Goal: Information Seeking & Learning: Find specific fact

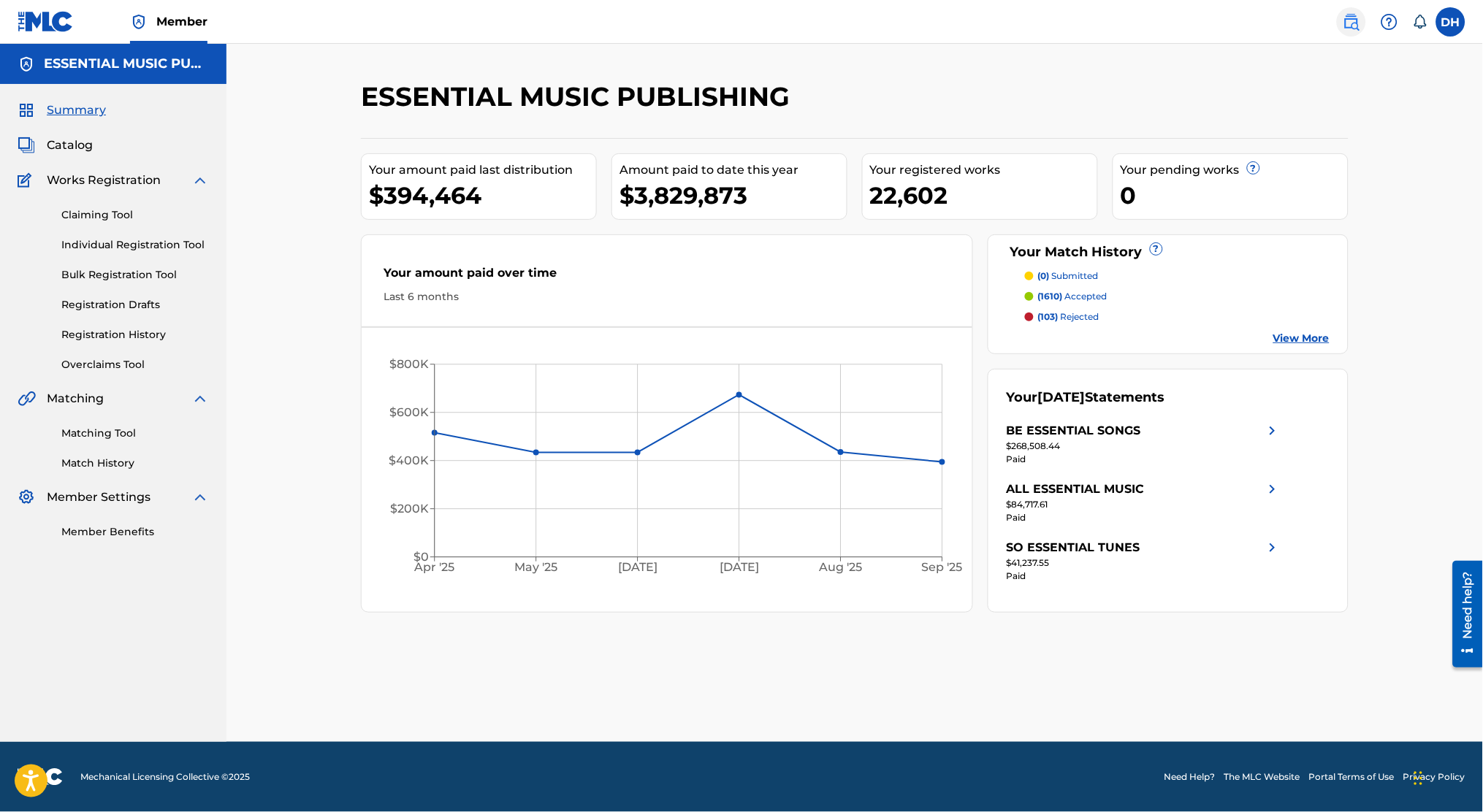
click at [1358, 31] on link at bounding box center [1351, 22] width 30 height 30
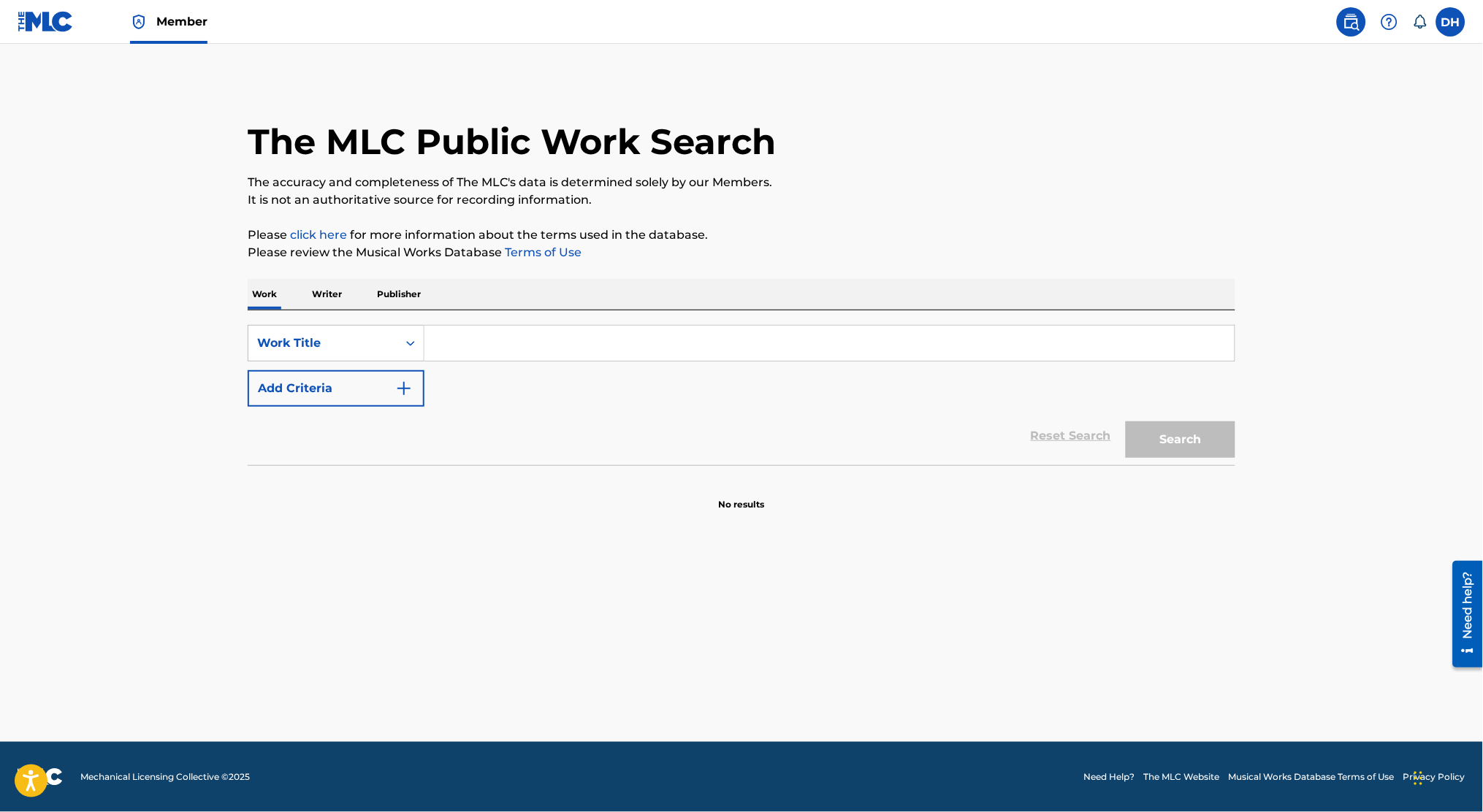
click at [602, 371] on div "SearchWithCriteria25a0b95e-8d3a-4de3-bcd8-8fd61863b83c Work Title Add Criteria" at bounding box center [741, 365] width 988 height 82
click at [498, 336] on input "Search Form" at bounding box center [830, 344] width 810 height 35
type input "c"
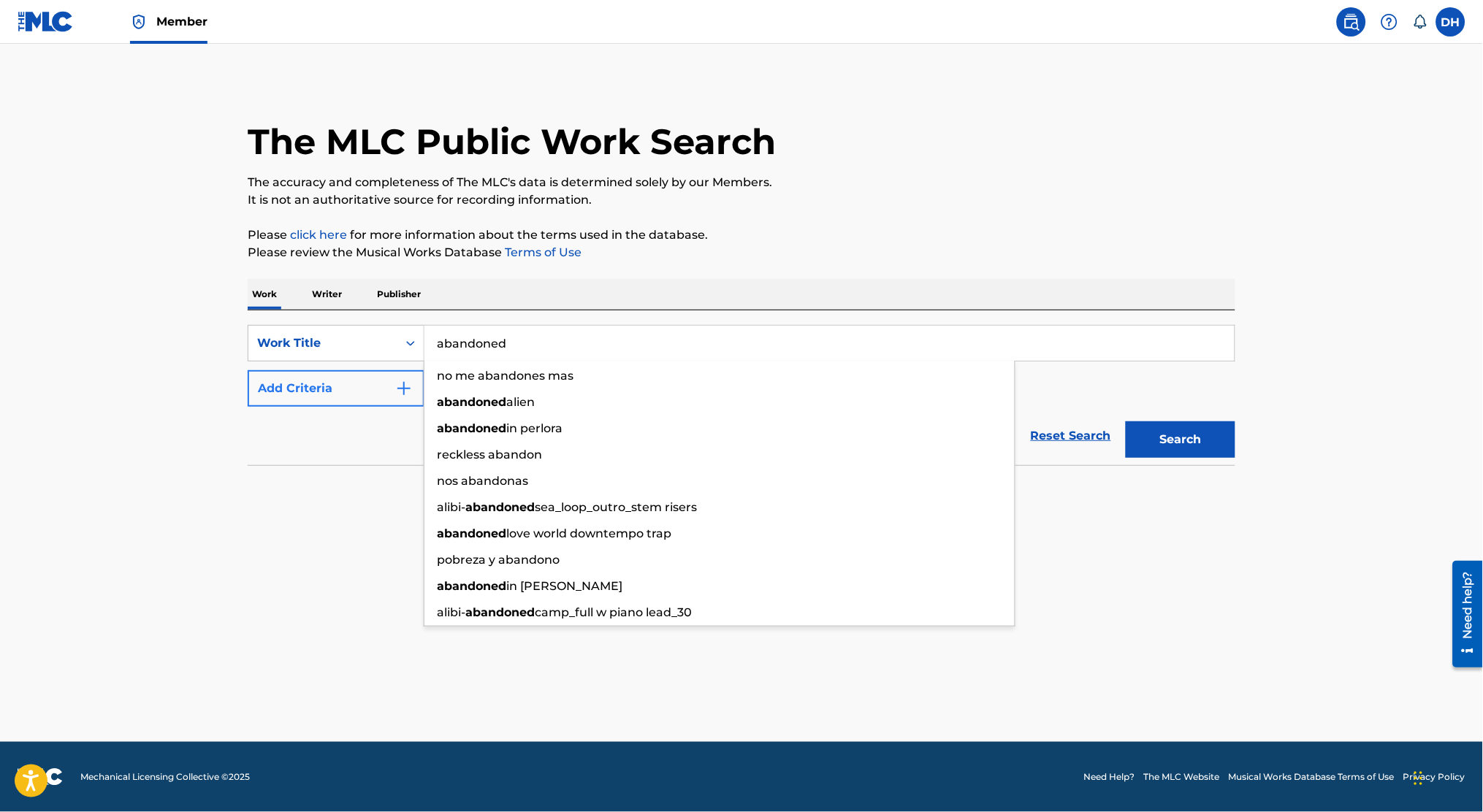
type input "abandoned"
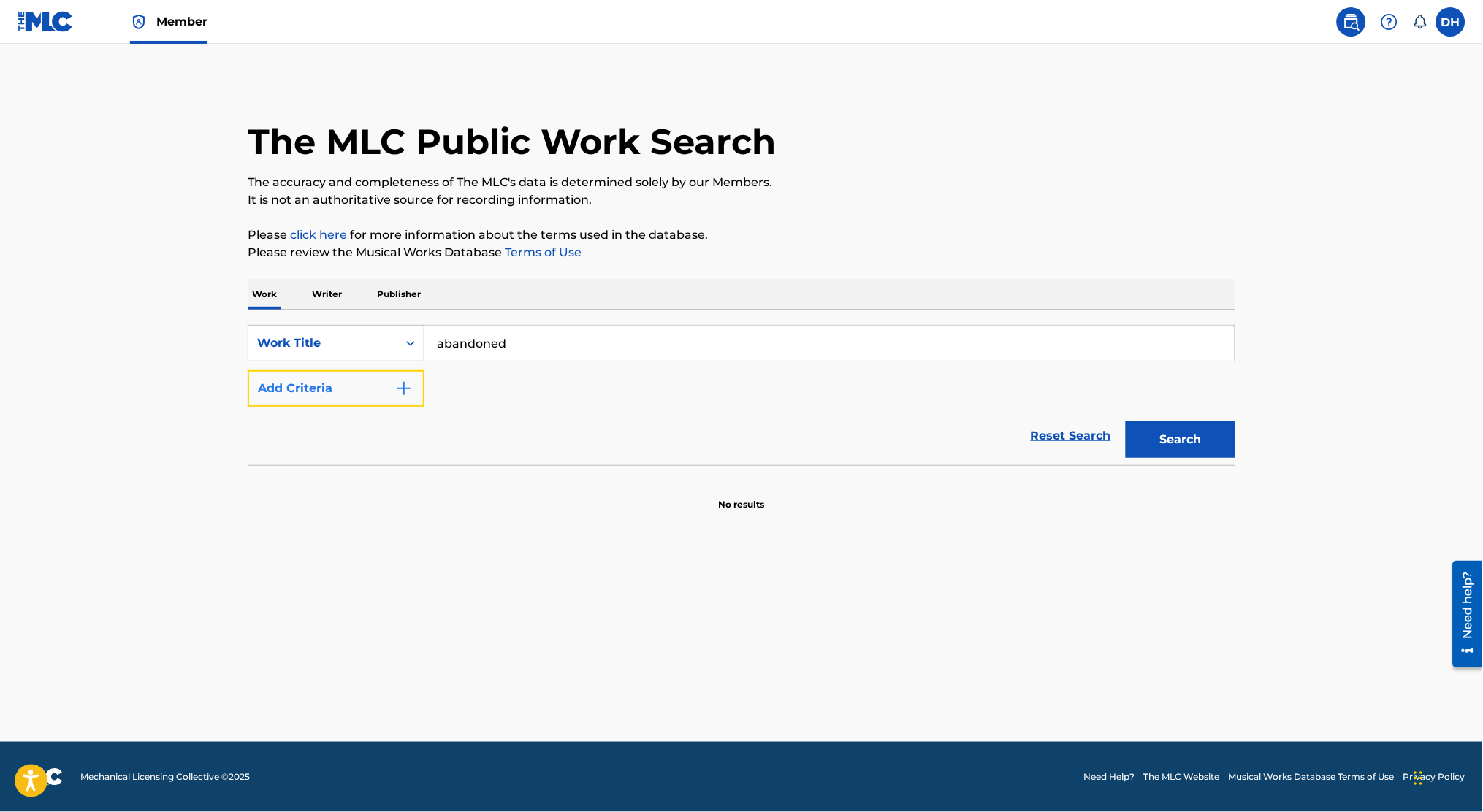
click at [349, 382] on button "Add Criteria" at bounding box center [335, 388] width 176 height 36
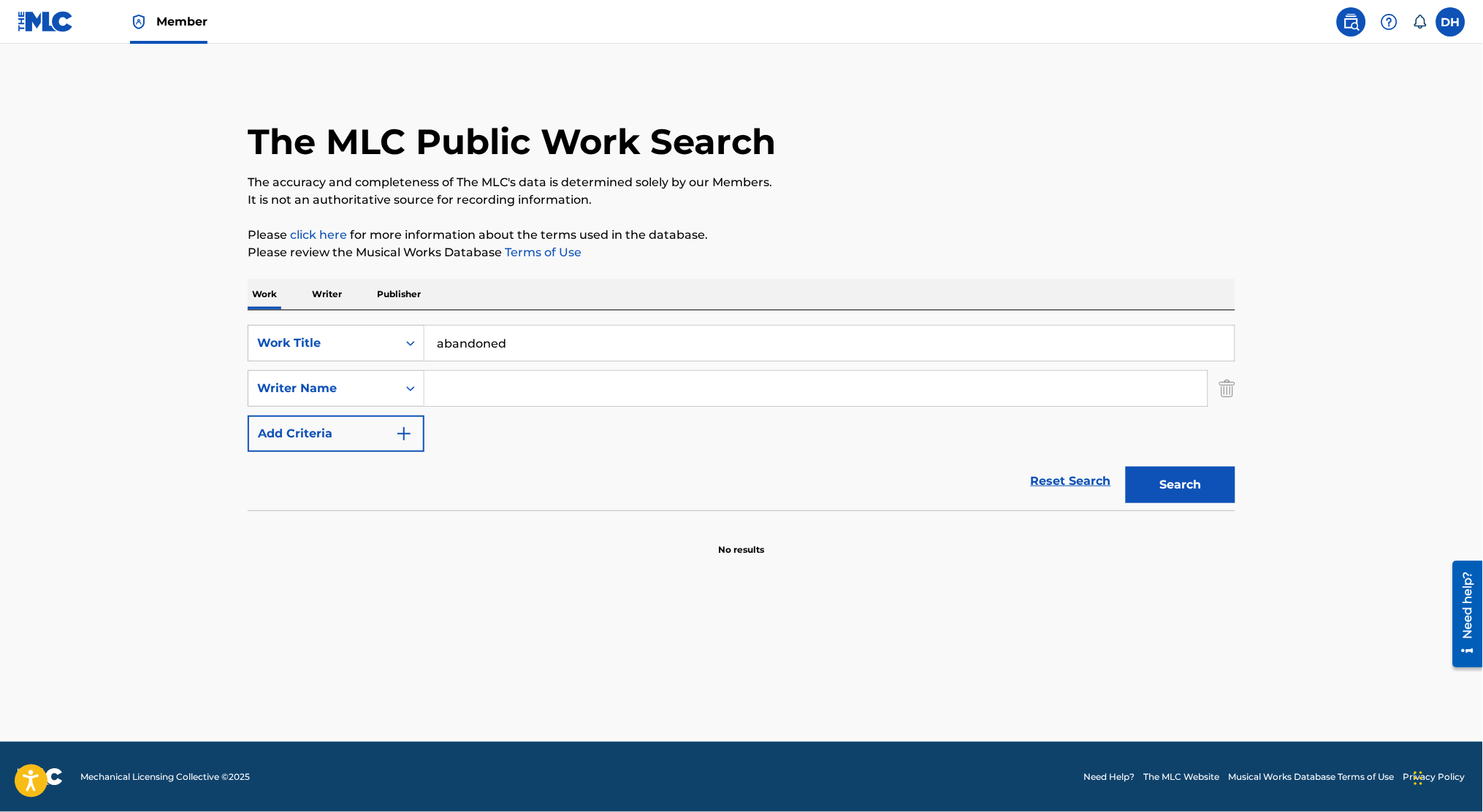
click at [502, 360] on input "abandoned" at bounding box center [830, 344] width 810 height 35
click at [504, 368] on div "SearchWithCriteria25a0b95e-8d3a-4de3-bcd8-8fd61863b83c Work Title abandoned Sea…" at bounding box center [741, 388] width 988 height 127
click at [504, 376] on input "Search Form" at bounding box center [816, 389] width 783 height 35
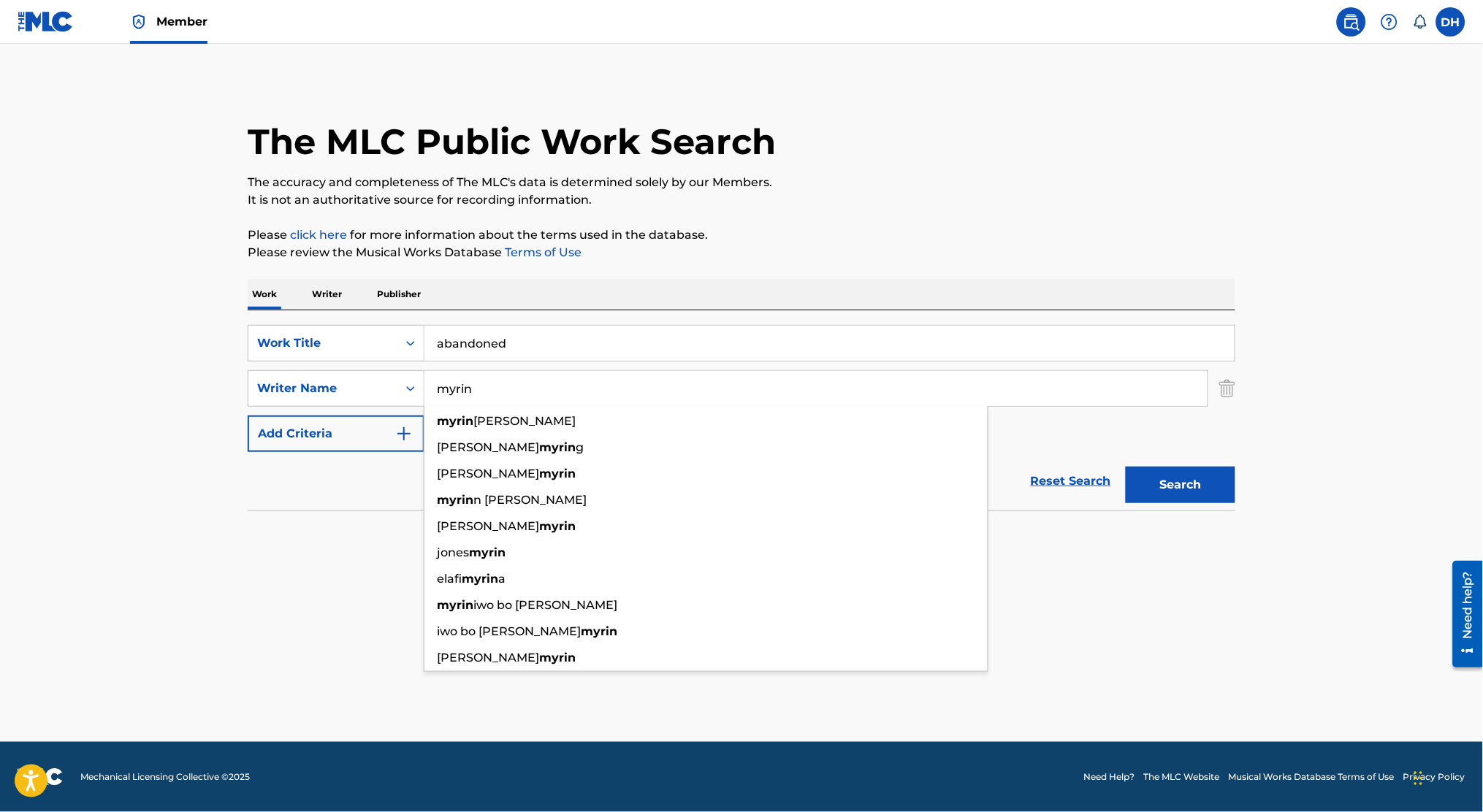
click at [1125, 467] on button "Search" at bounding box center [1180, 484] width 110 height 36
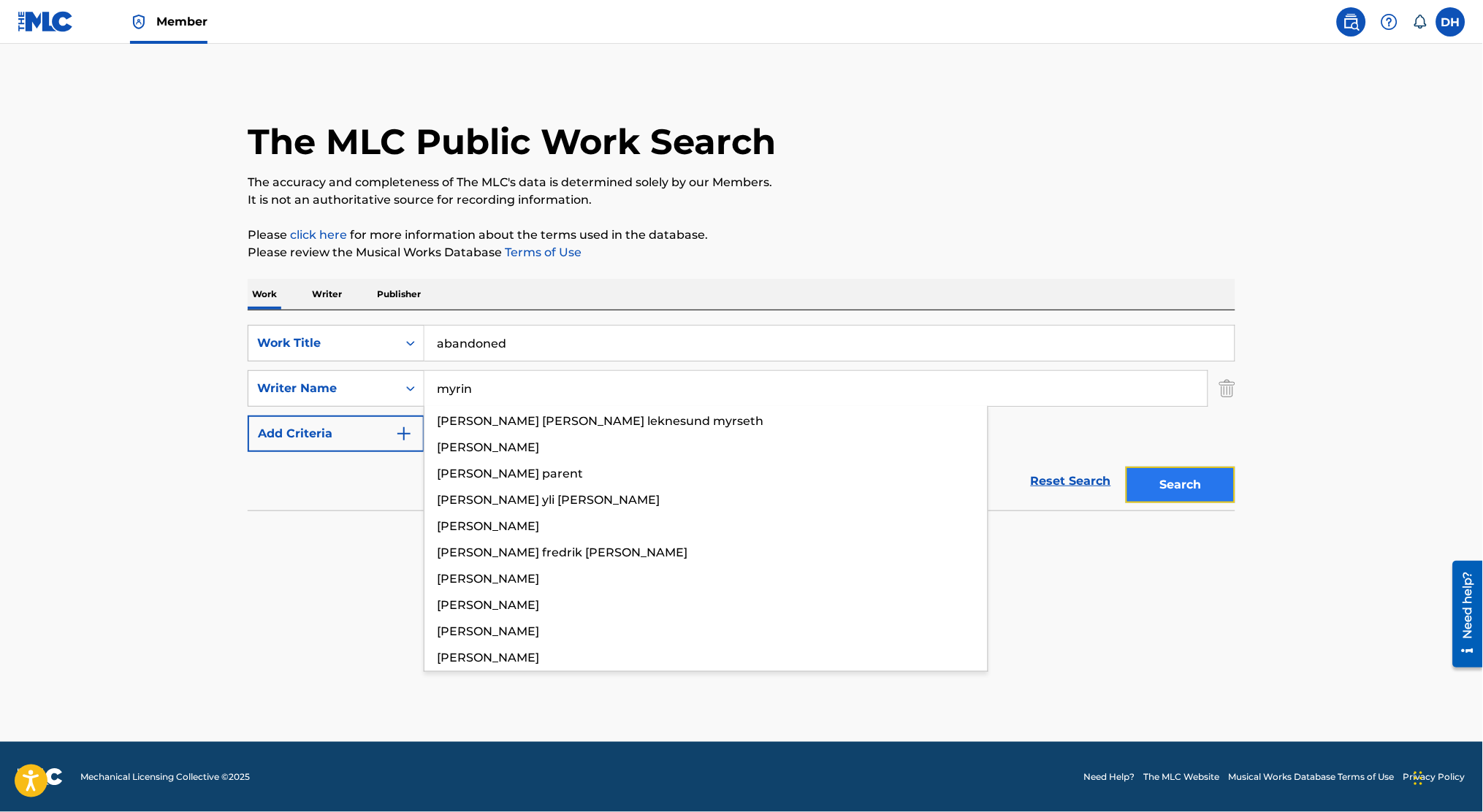
click at [1173, 491] on button "Search" at bounding box center [1180, 484] width 110 height 36
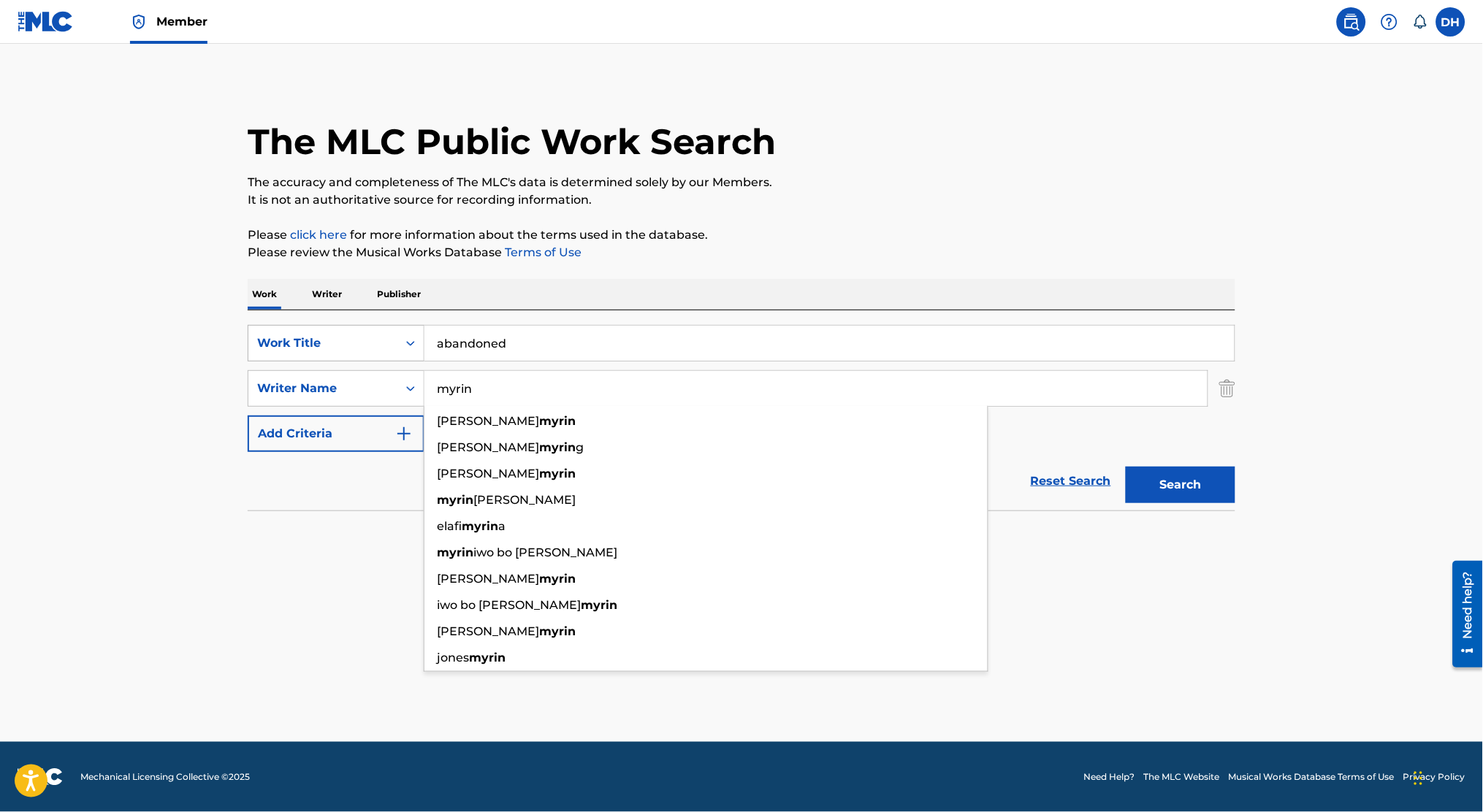
drag, startPoint x: 474, startPoint y: 388, endPoint x: 272, endPoint y: 353, distance: 205.0
click at [272, 353] on div "SearchWithCriteria25a0b95e-8d3a-4de3-bcd8-8fd61863b83c Work Title abandoned Sea…" at bounding box center [741, 388] width 988 height 127
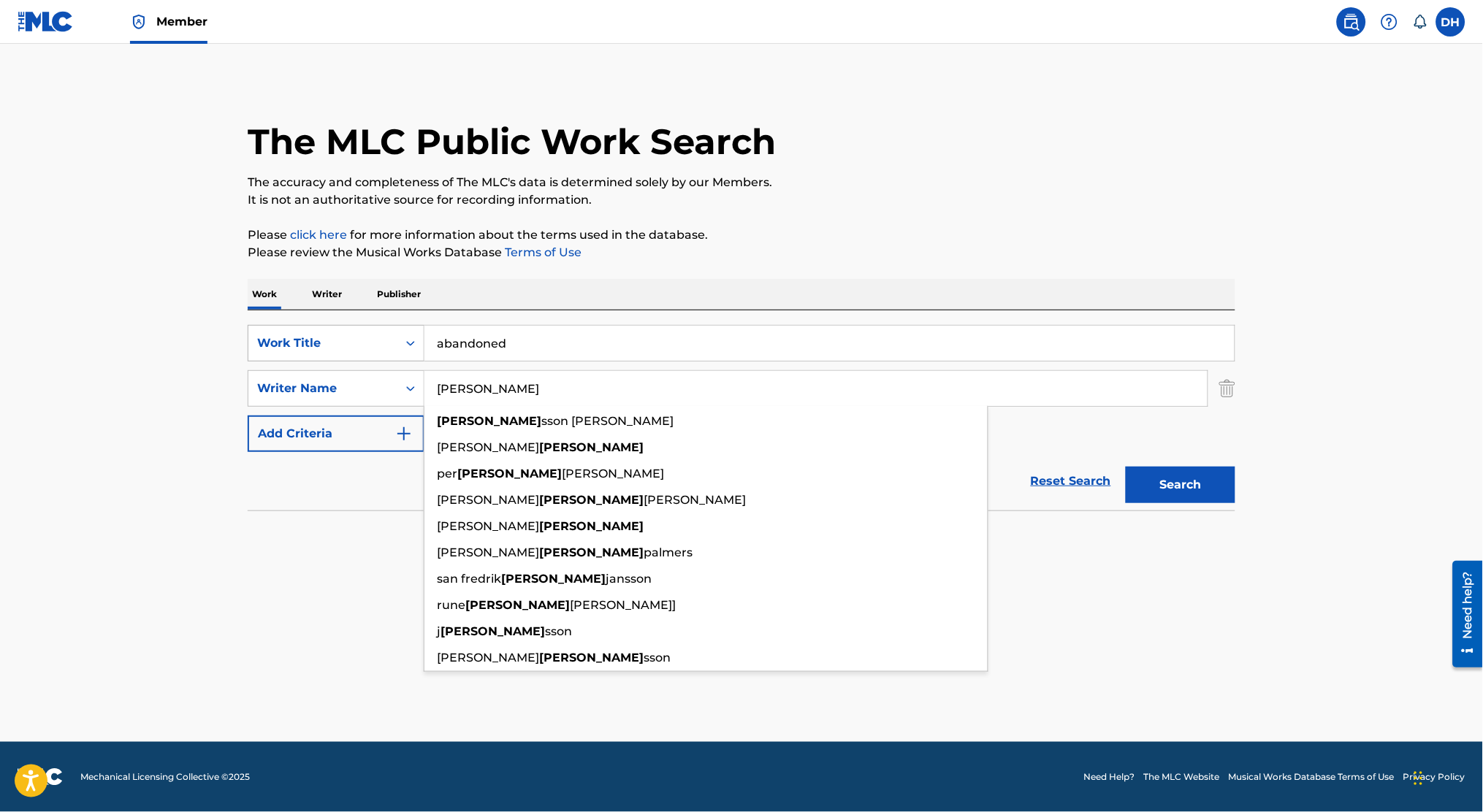
click at [1125, 467] on button "Search" at bounding box center [1180, 484] width 110 height 36
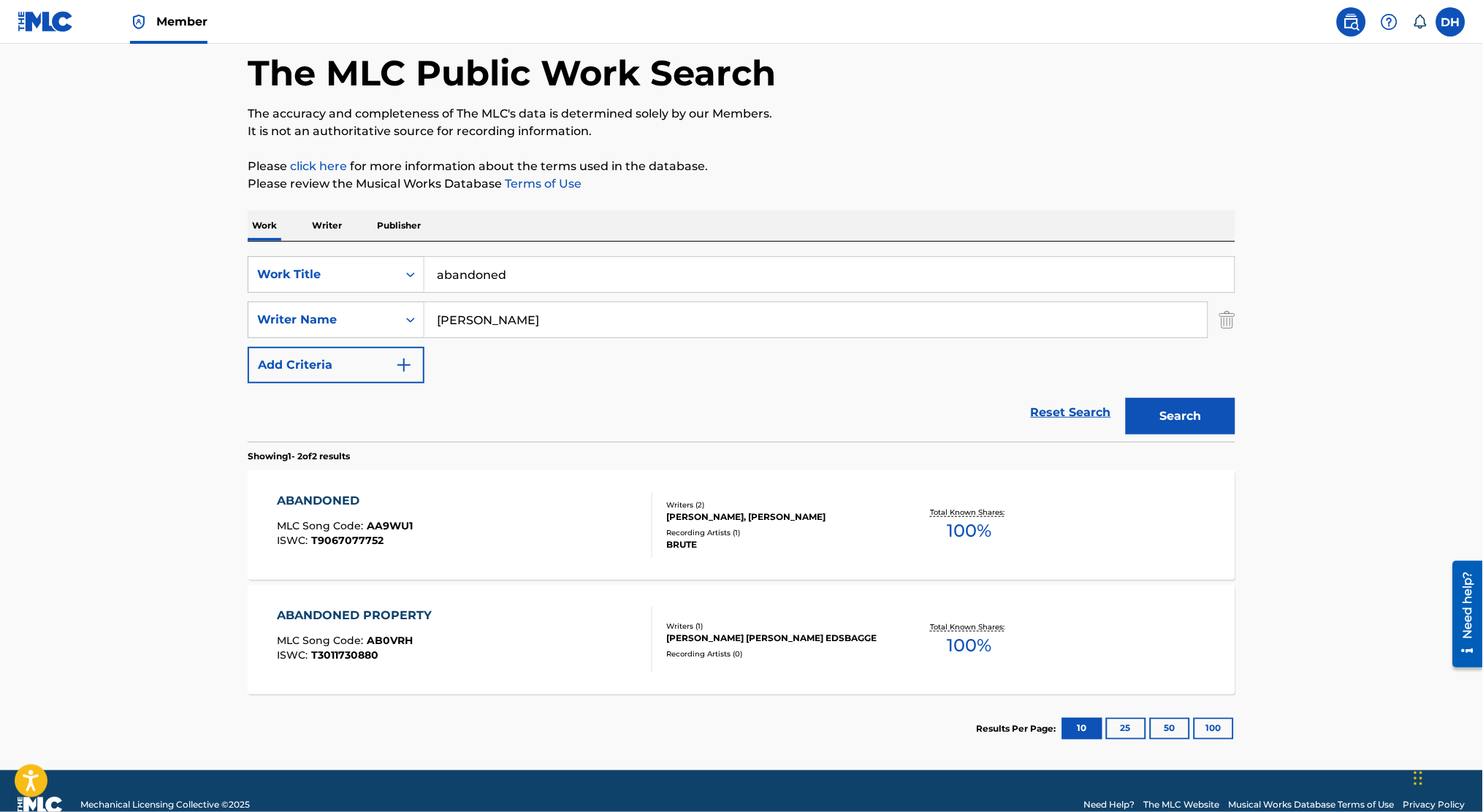
scroll to position [96, 0]
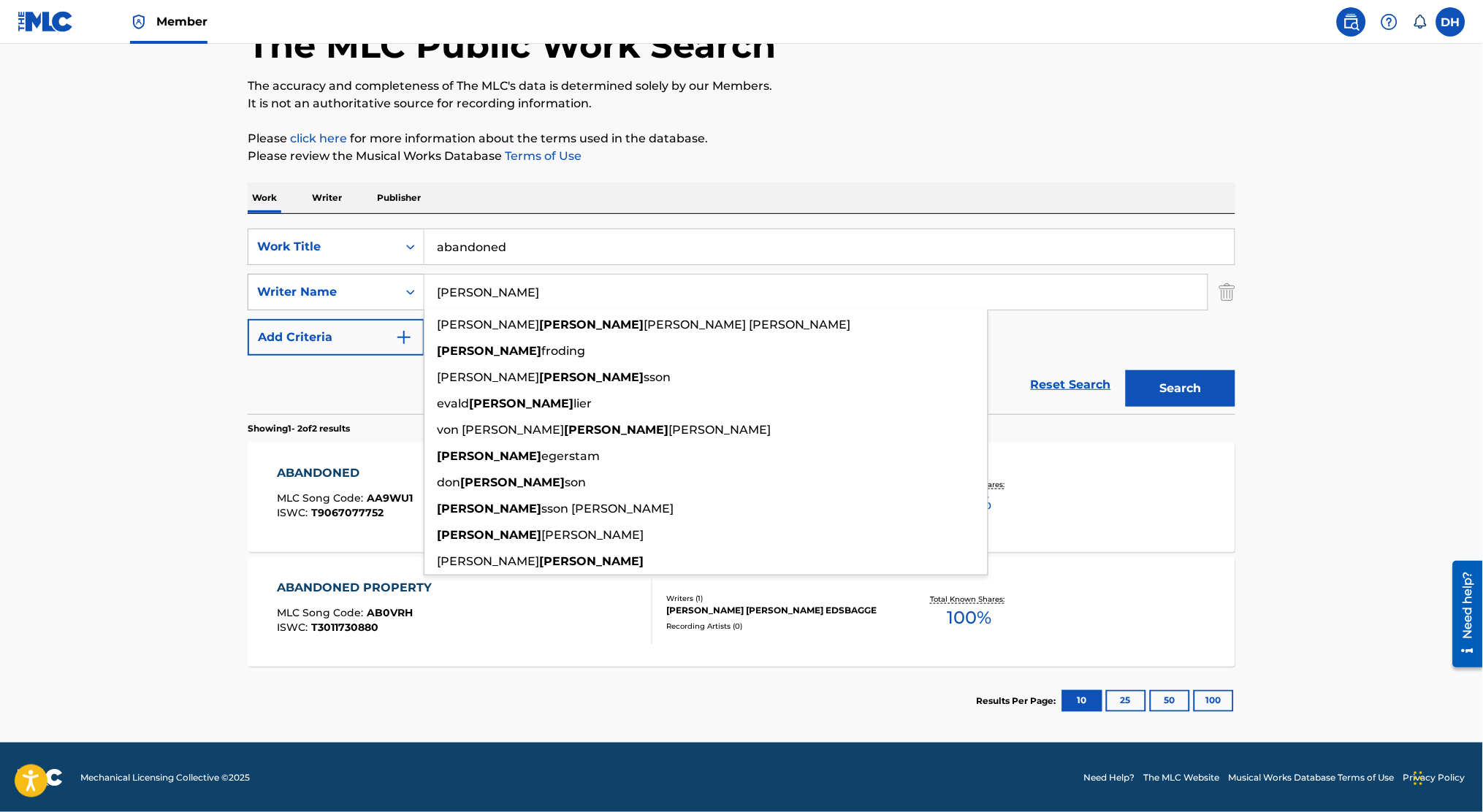
drag, startPoint x: 534, startPoint y: 303, endPoint x: 382, endPoint y: 293, distance: 152.3
click at [382, 293] on div "SearchWithCriteria48b37ce7-7b4e-4606-8390-186158ebf7bd Writer Name [PERSON_NAME…" at bounding box center [741, 291] width 988 height 36
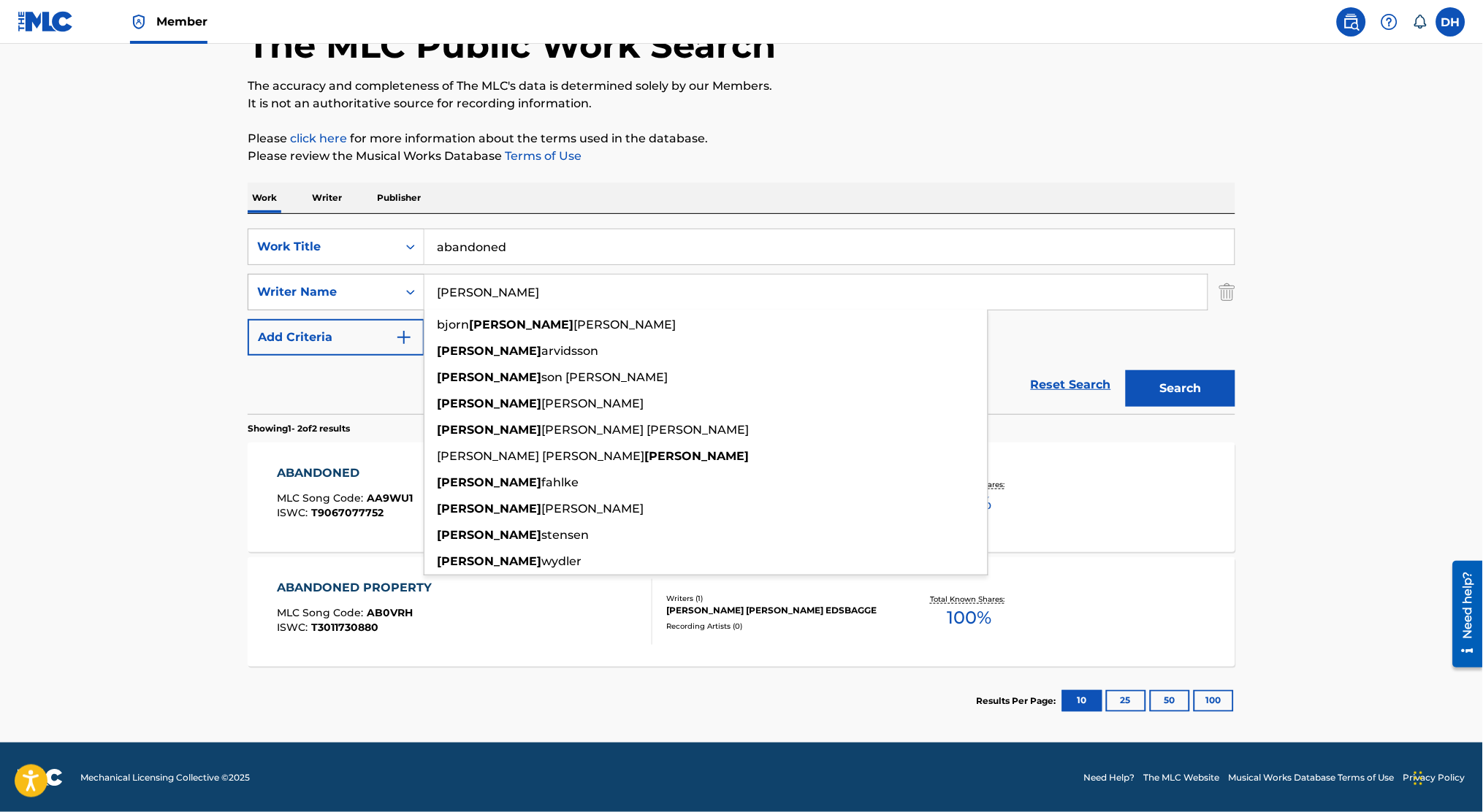
type input "[PERSON_NAME]"
click at [1125, 371] on button "Search" at bounding box center [1180, 388] width 110 height 36
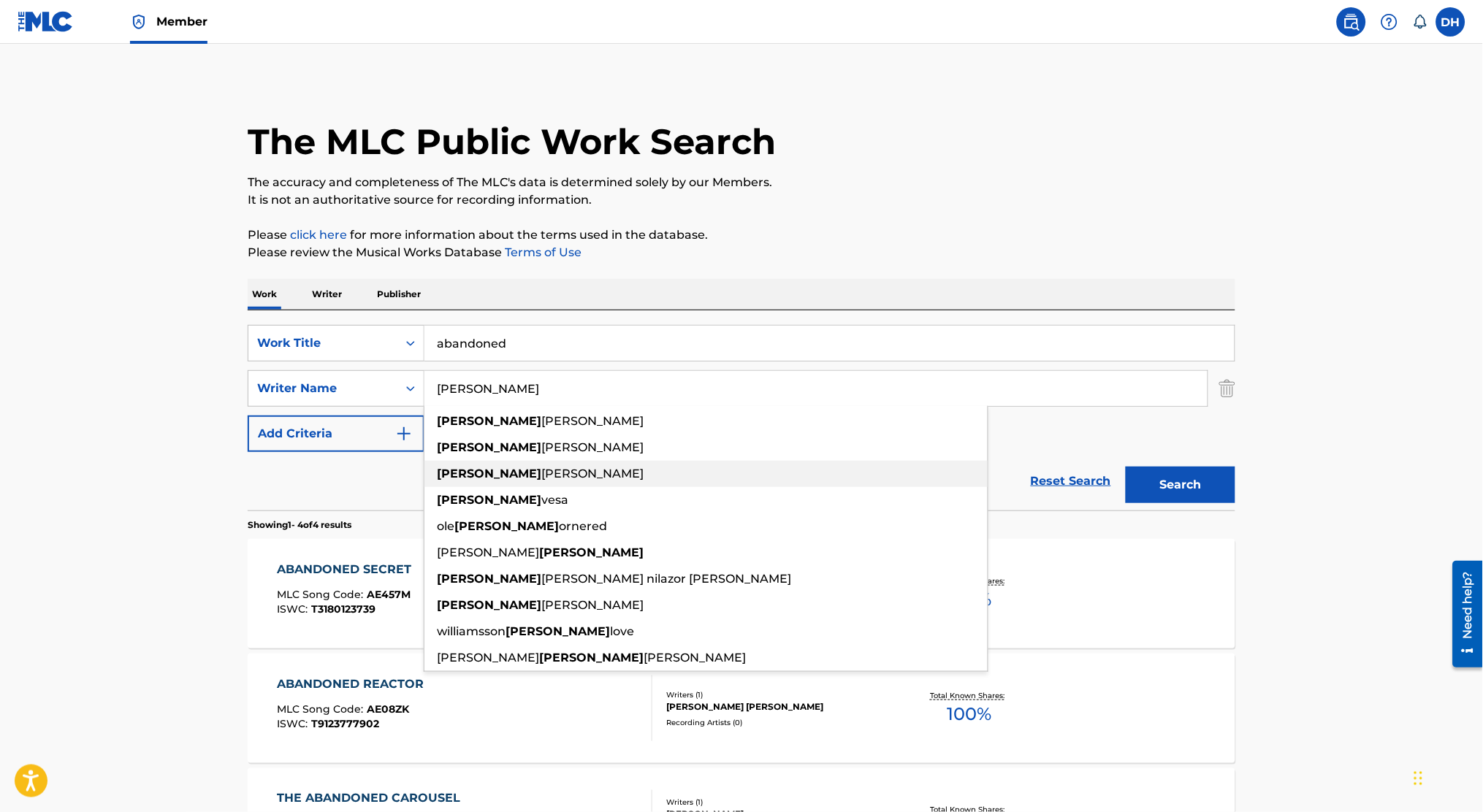
click at [682, 109] on div "The MLC Public Work Search" at bounding box center [741, 133] width 988 height 106
